Goal: Browse casually: Explore the website without a specific task or goal

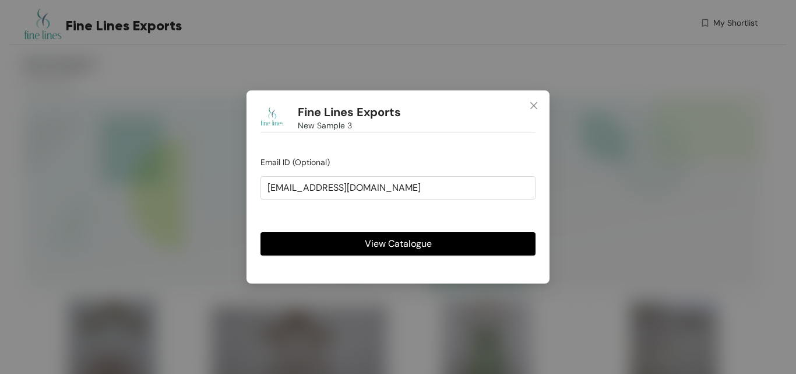
type input "[EMAIL_ADDRESS][DOMAIN_NAME]"
click at [343, 248] on button "View Catalogue" at bounding box center [397, 243] width 275 height 23
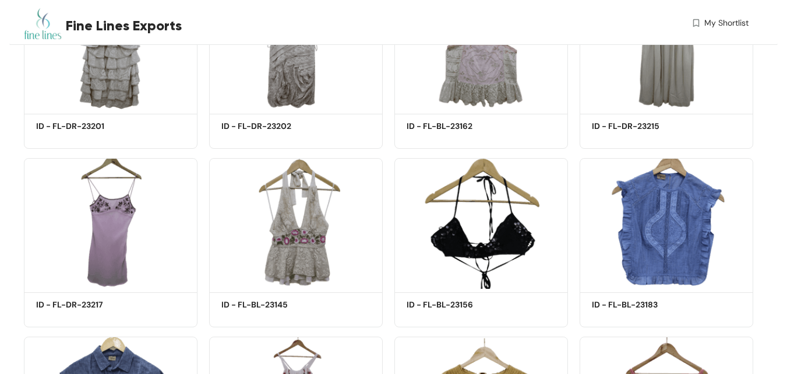
scroll to position [54, 0]
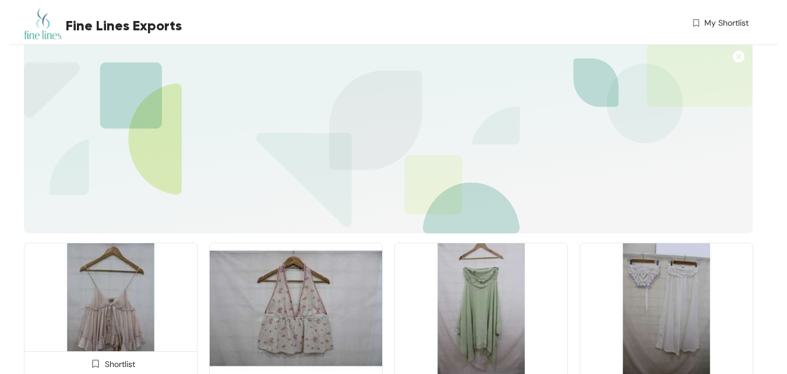
click at [112, 336] on img at bounding box center [111, 307] width 174 height 131
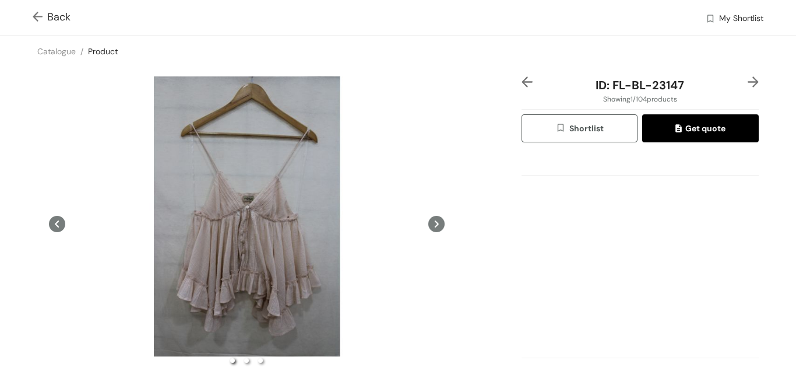
click at [41, 12] on img at bounding box center [40, 18] width 15 height 12
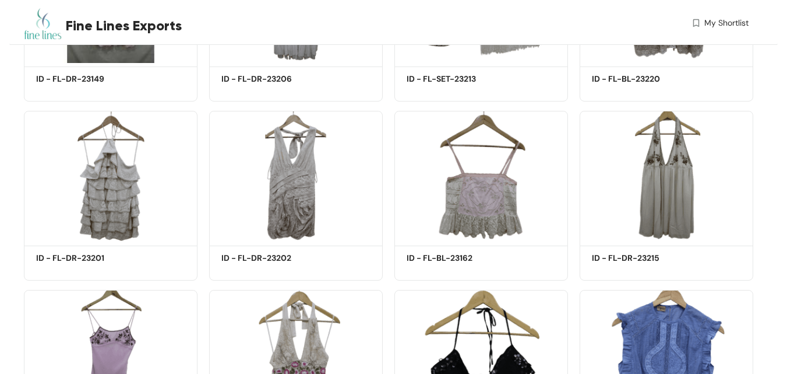
scroll to position [1372, 0]
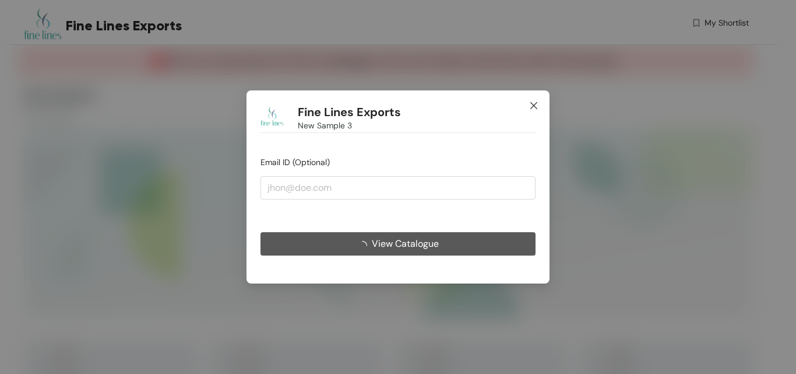
click at [536, 104] on icon "close" at bounding box center [533, 105] width 9 height 9
